Goal: Transaction & Acquisition: Book appointment/travel/reservation

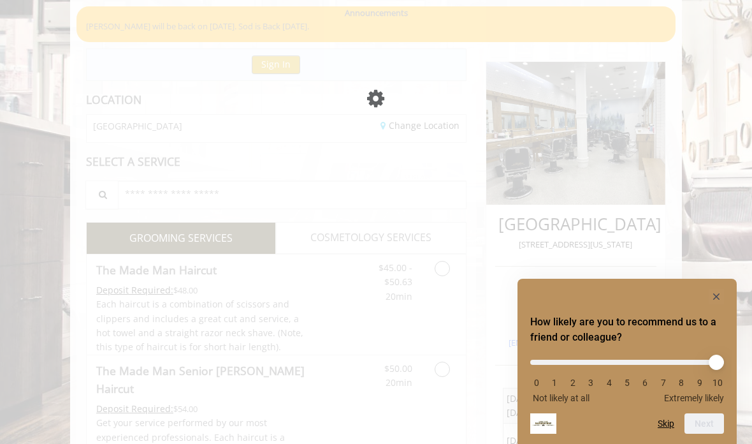
click at [716, 300] on rect "Hide survey" at bounding box center [716, 296] width 15 height 15
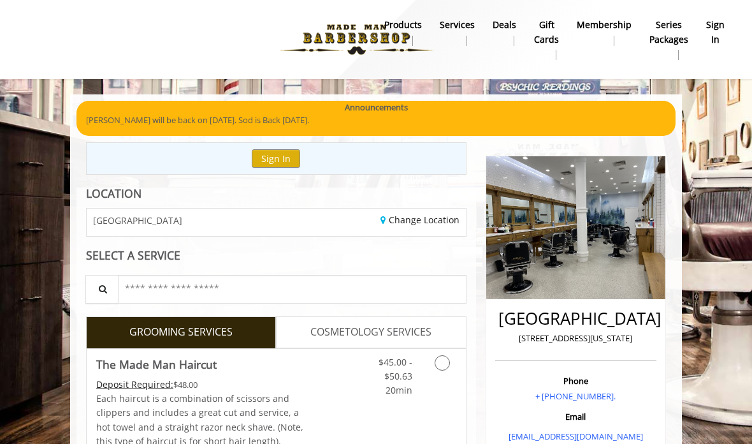
click at [708, 27] on b "sign in" at bounding box center [715, 32] width 18 height 29
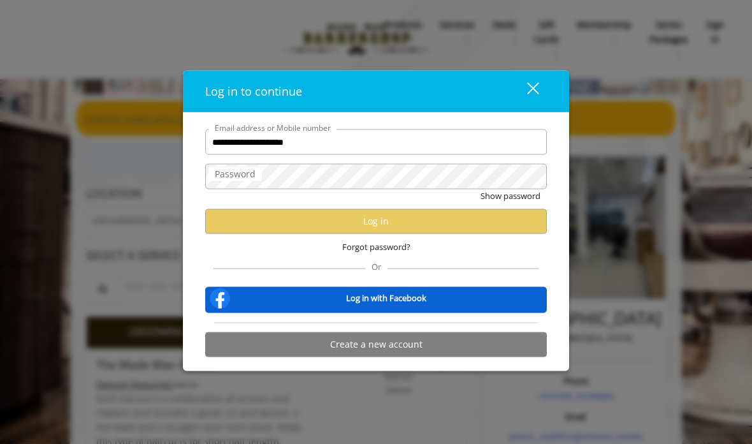
type input "**********"
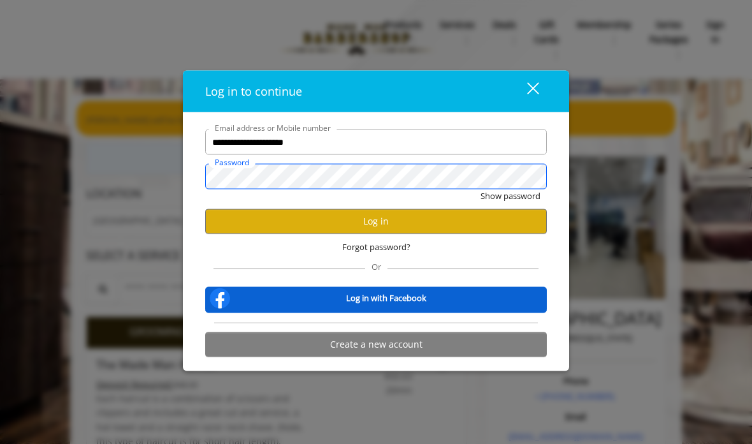
click at [510, 196] on button "Show password" at bounding box center [511, 195] width 60 height 13
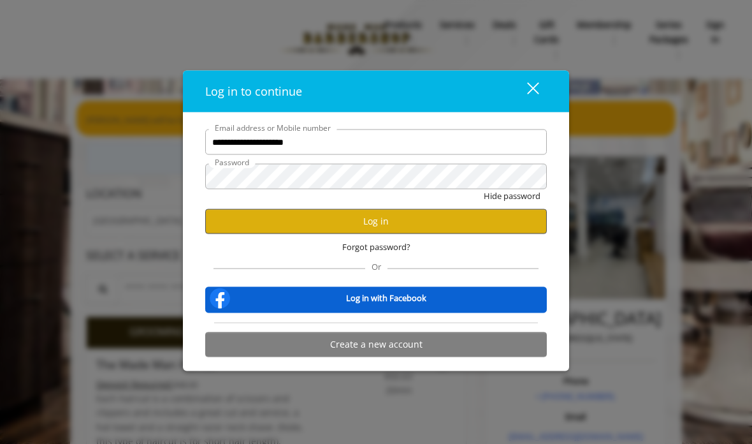
click at [422, 224] on button "Log in" at bounding box center [376, 220] width 342 height 25
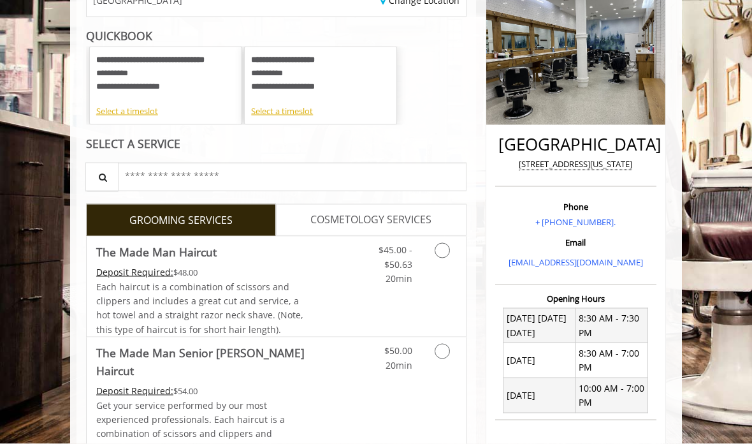
scroll to position [179, 0]
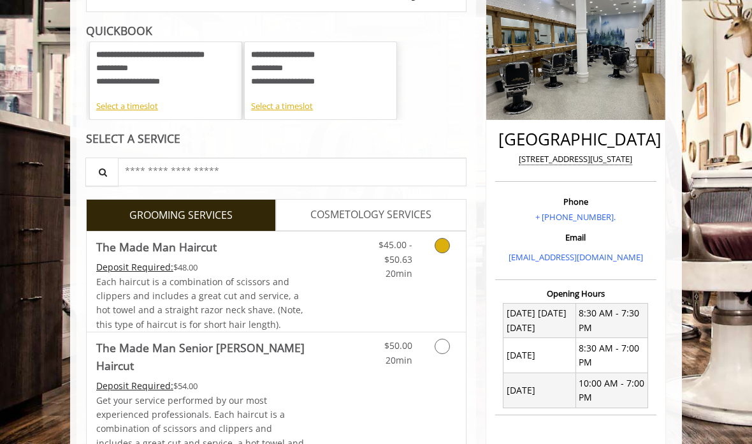
click at [448, 248] on icon "Grooming services" at bounding box center [442, 245] width 15 height 15
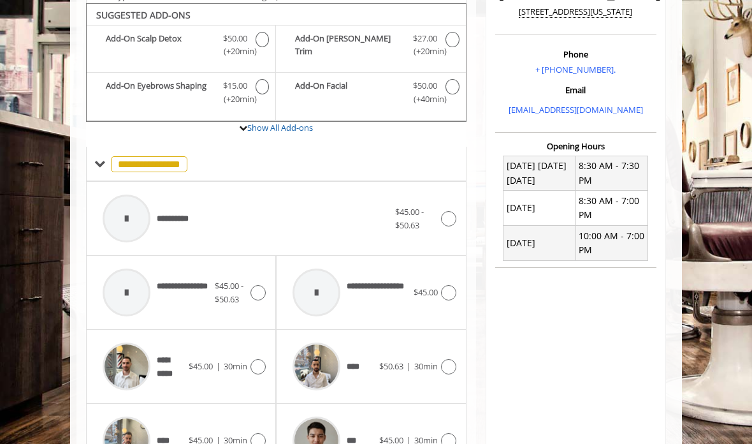
scroll to position [329, 0]
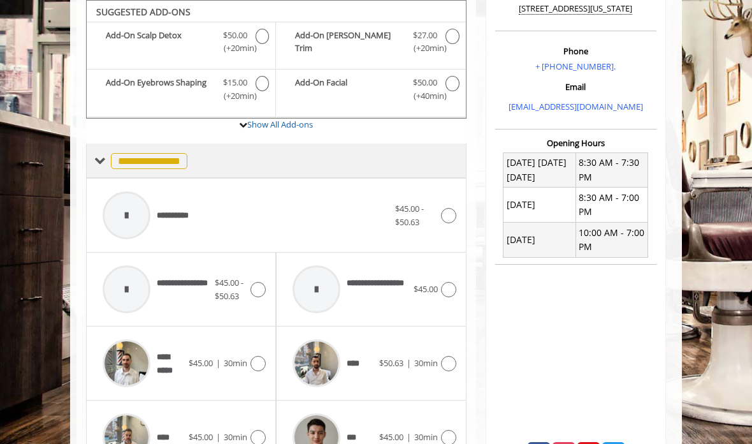
click at [122, 153] on span "**********" at bounding box center [149, 161] width 76 height 16
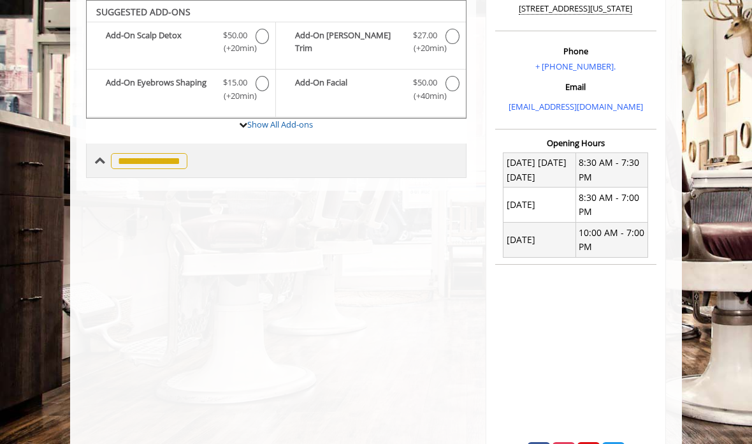
click at [103, 155] on span at bounding box center [99, 160] width 11 height 11
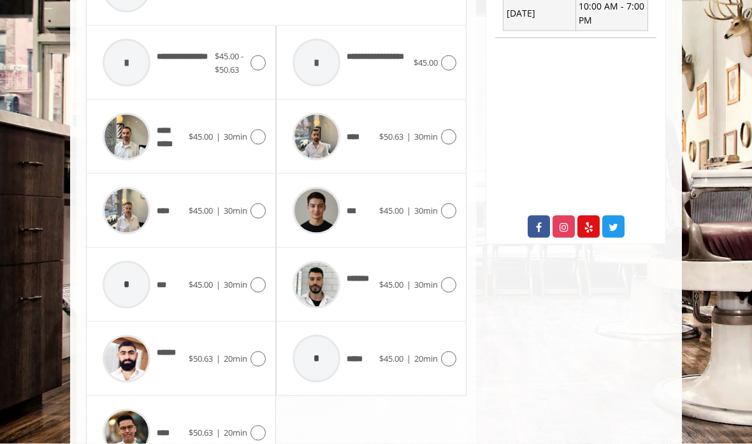
scroll to position [560, 0]
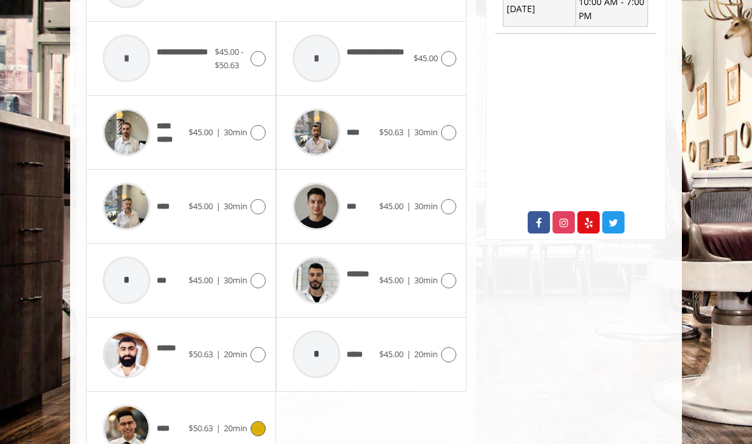
click at [258, 421] on icon at bounding box center [257, 428] width 15 height 15
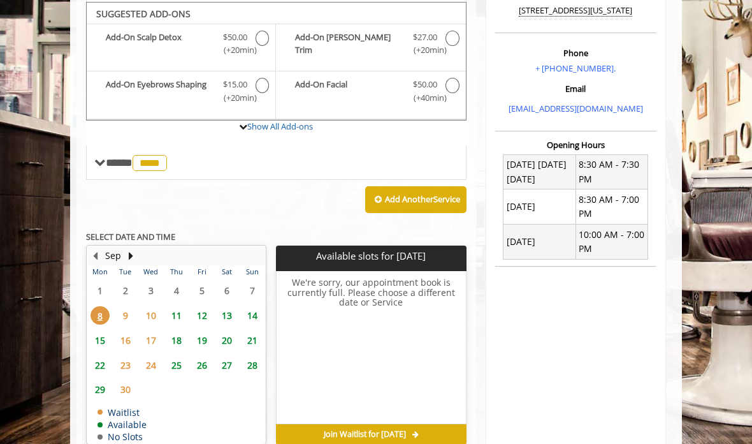
scroll to position [327, 0]
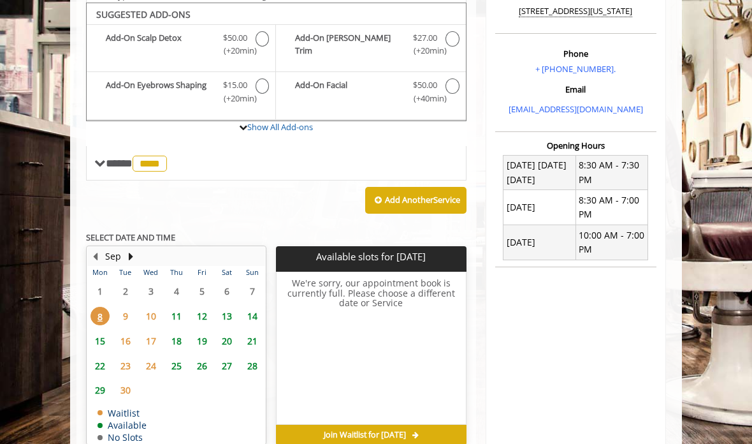
click at [171, 334] on span "18" at bounding box center [176, 340] width 19 height 18
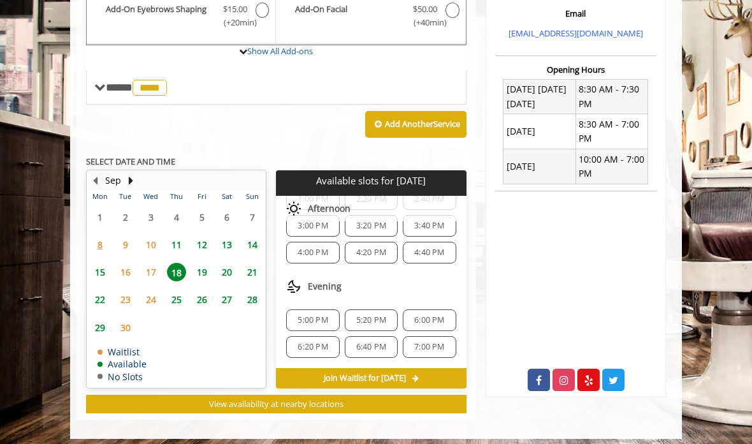
scroll to position [191, 0]
click at [430, 315] on span "6:00 PM" at bounding box center [429, 320] width 30 height 10
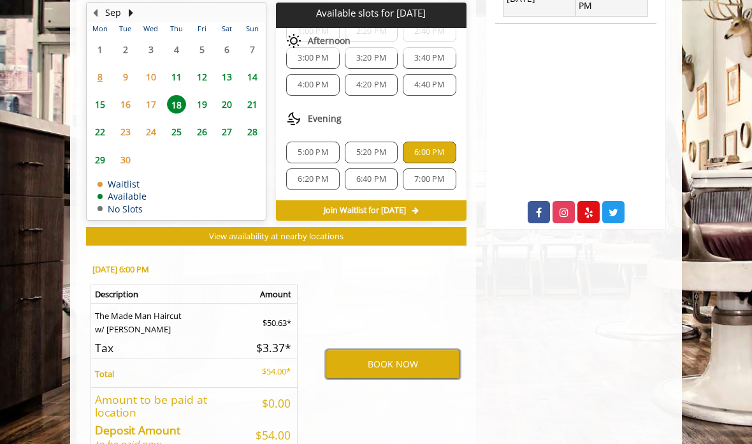
scroll to position [579, 0]
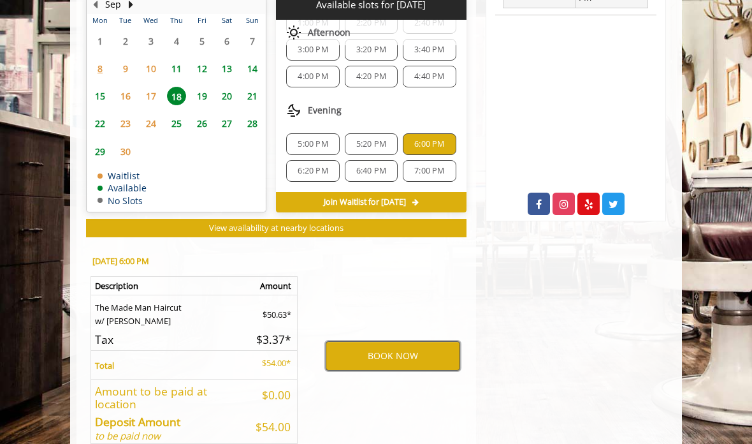
click at [414, 341] on button "BOOK NOW" at bounding box center [393, 355] width 134 height 29
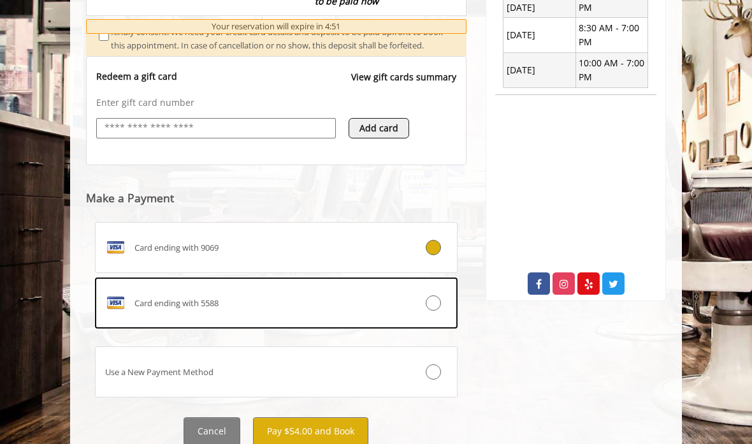
scroll to position [550, 0]
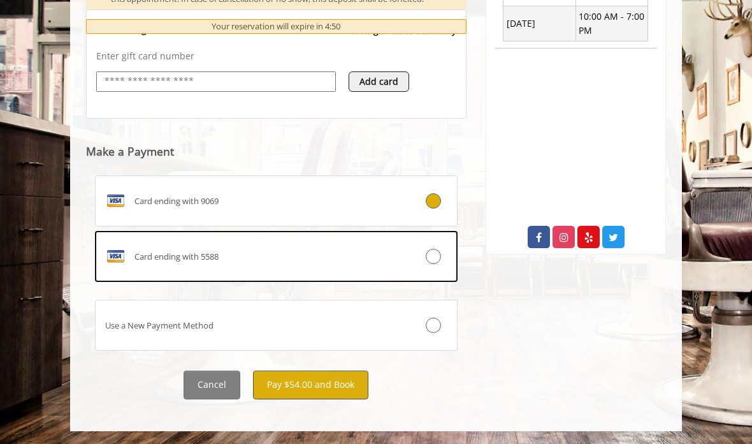
click at [334, 370] on button "Pay $54.00 and Book" at bounding box center [310, 384] width 115 height 29
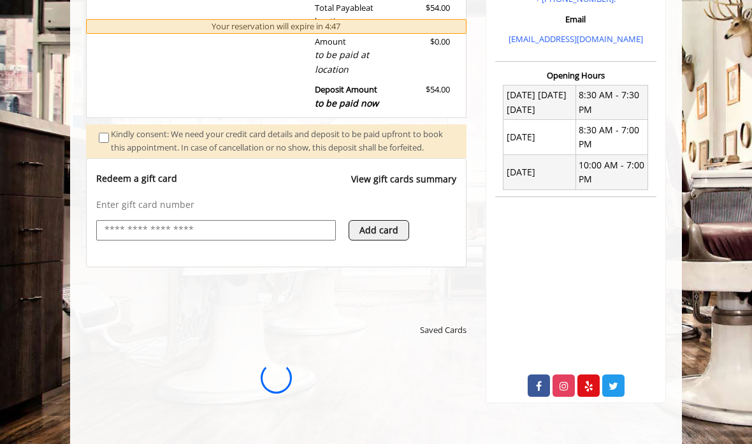
scroll to position [0, 0]
